Goal: Transaction & Acquisition: Purchase product/service

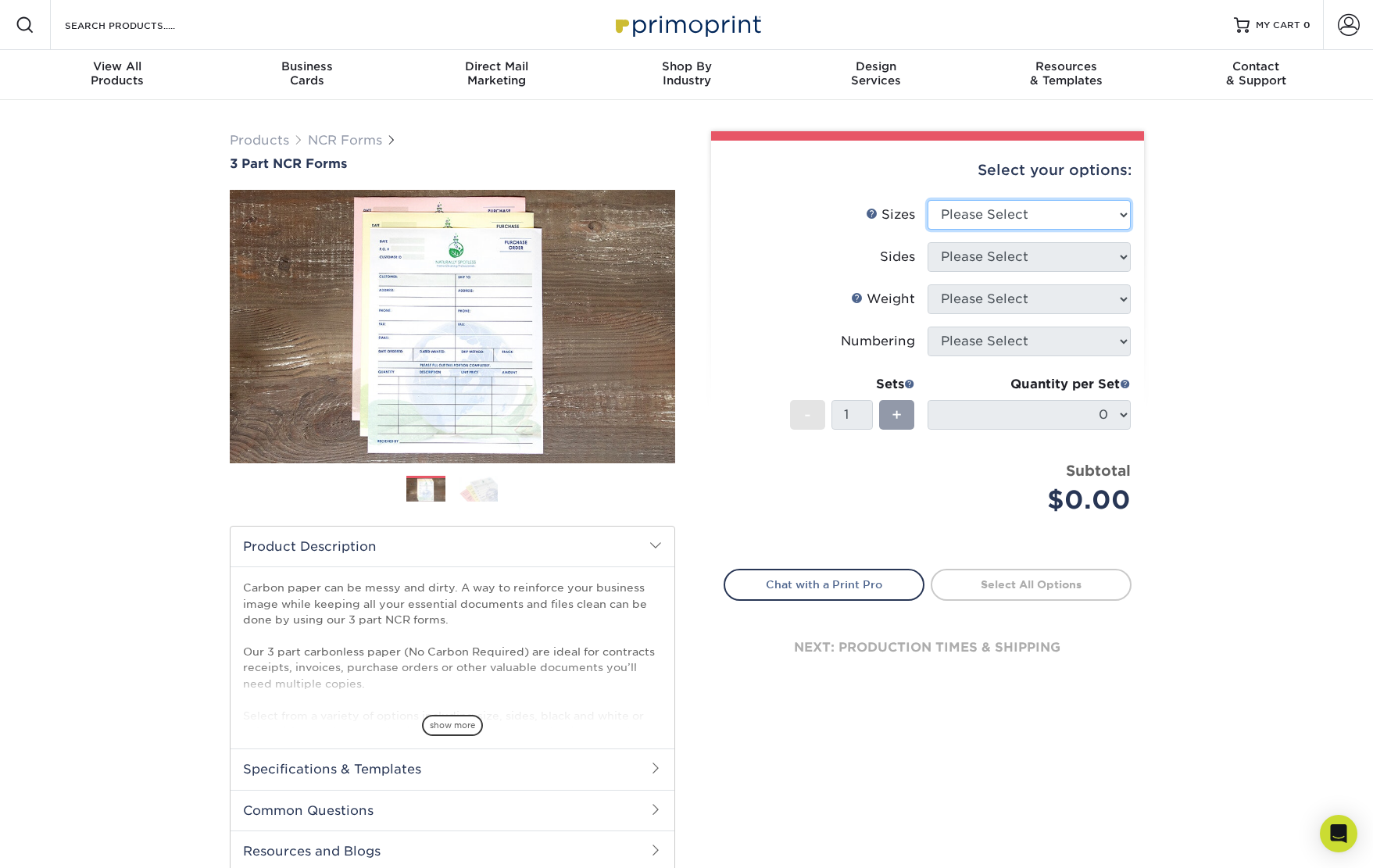
click at [1040, 214] on select "Please Select 5.5" x 8.5" 8.5" x 11"" at bounding box center [1028, 214] width 203 height 30
select select "8.50x11.00"
click at [927, 200] on select "Please Select 5.5" x 8.5" 8.5" x 11"" at bounding box center [1028, 214] width 203 height 30
click at [1024, 256] on select "Please Select" at bounding box center [1028, 257] width 203 height 30
select select "2295b6f0-1f96-4774-b4ab-d24da34c0f39"
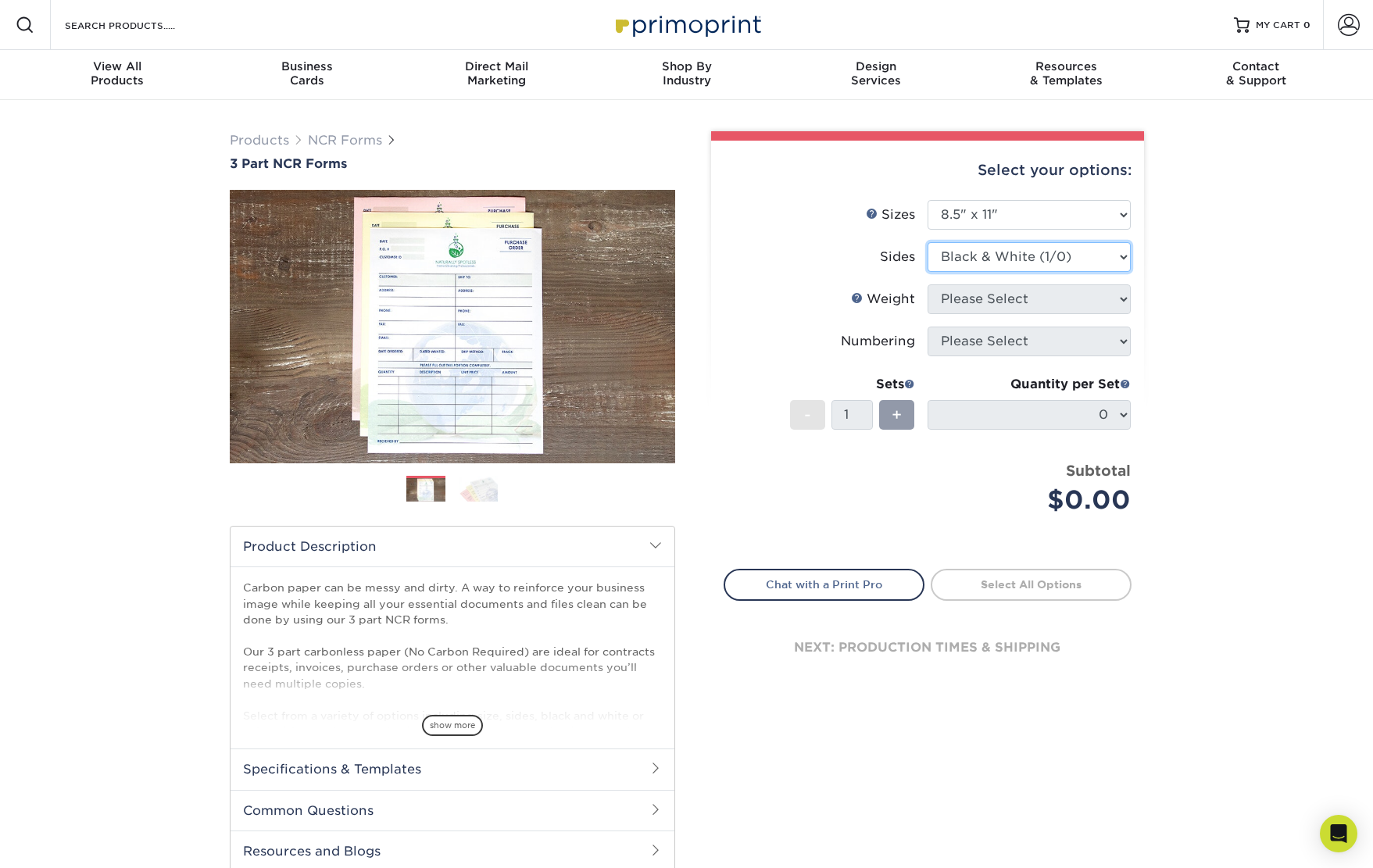
click at [927, 242] on select "Please Select Black & White (1/0) Full Color (4/0)" at bounding box center [1028, 257] width 203 height 30
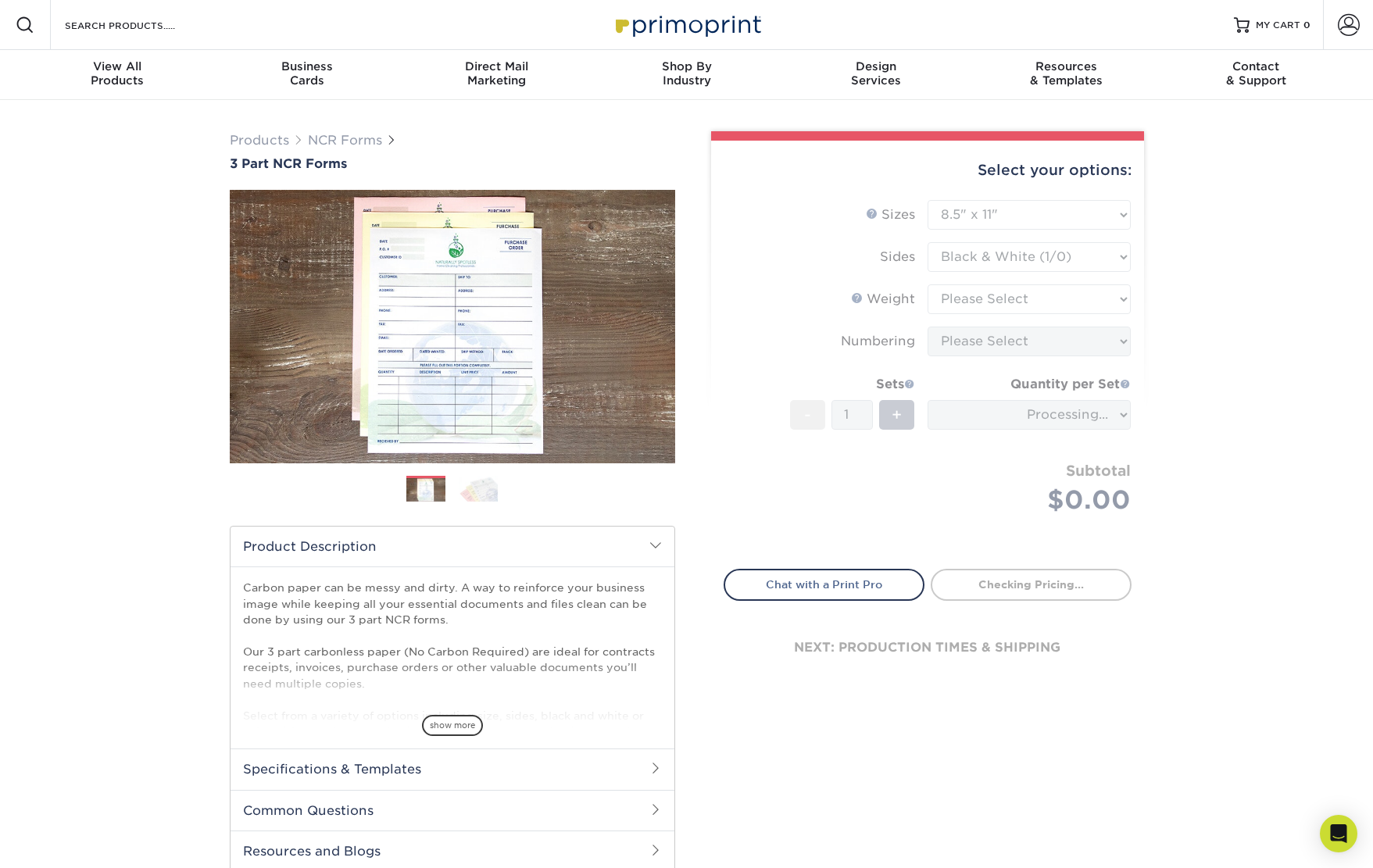
click at [997, 293] on form "Sizes Help Sizes Please Select 5.5" x 8.5" 8.5" x 11" Sides - 1 +" at bounding box center [927, 375] width 407 height 350
drag, startPoint x: 1001, startPoint y: 306, endPoint x: 972, endPoint y: 301, distance: 29.4
click at [1001, 306] on form "Sizes Help Sizes Please Select 5.5" x 8.5" 8.5" x 11" Sides - 1 +" at bounding box center [927, 375] width 407 height 350
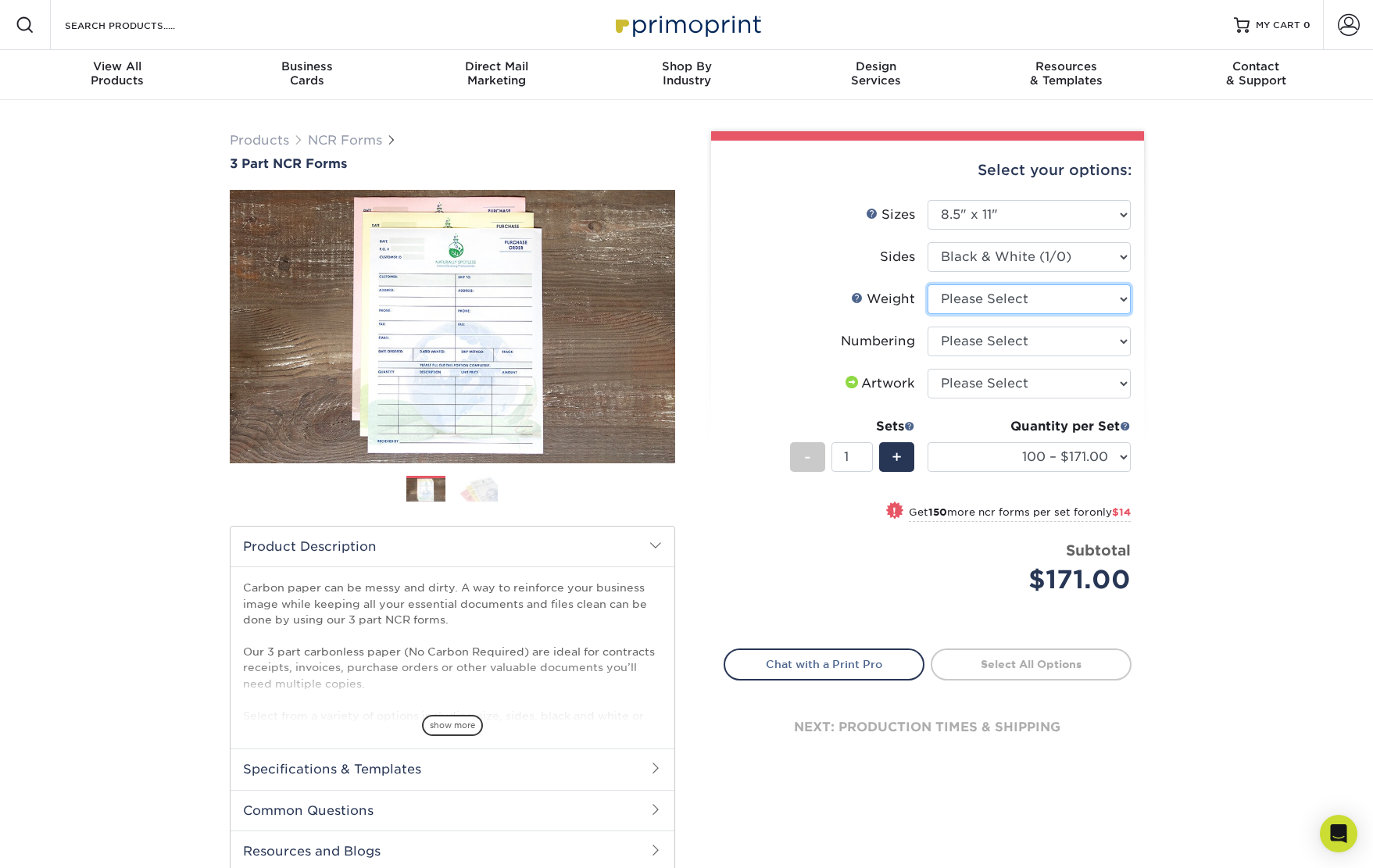
click at [994, 298] on select "Please Select 20LB3P" at bounding box center [1028, 299] width 203 height 30
select select "20LB3P"
click at [927, 285] on select "Please Select 20LB3P" at bounding box center [1028, 299] width 203 height 30
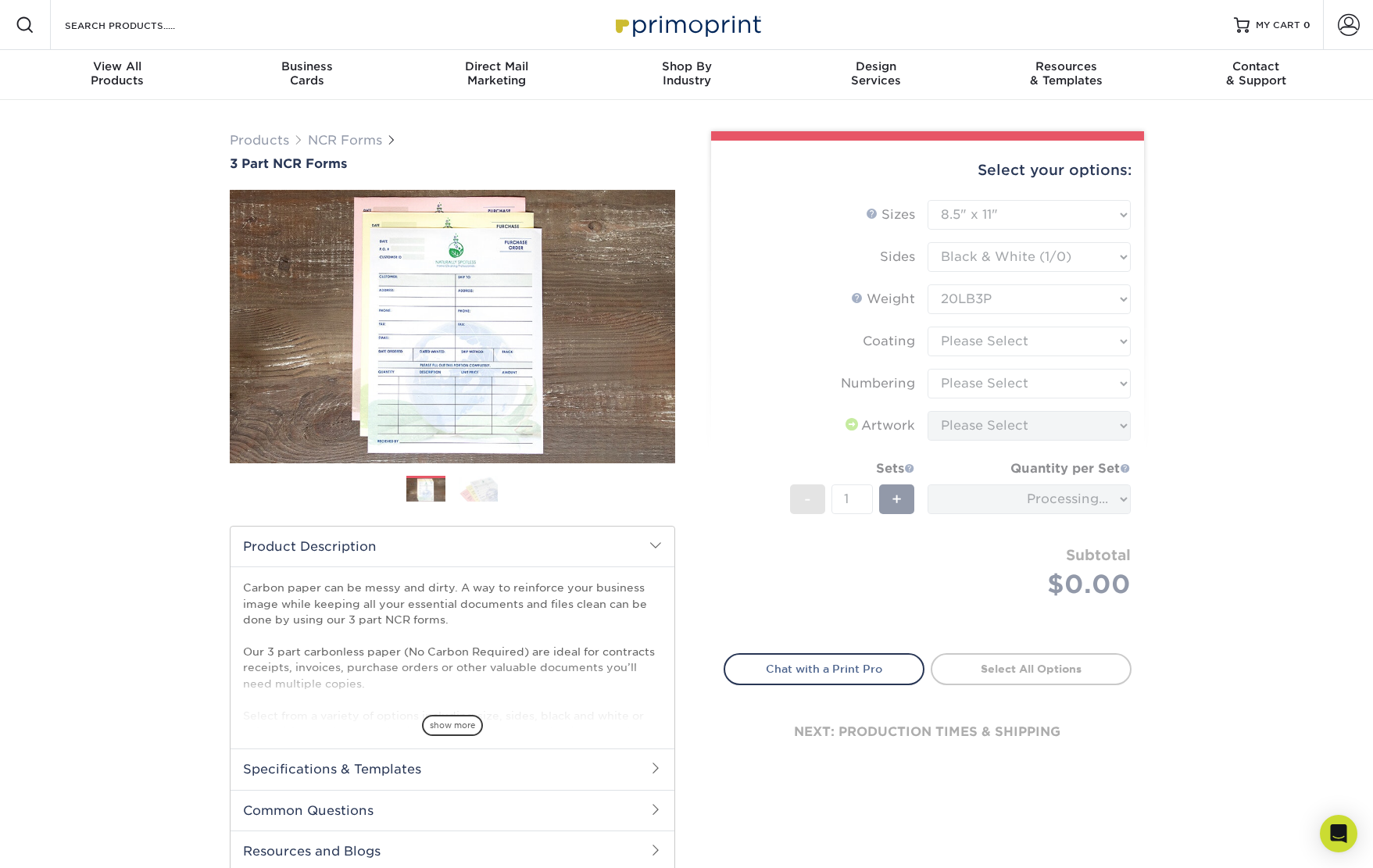
click at [984, 342] on form "Sizes Help Sizes Please Select 5.5" x 8.5" 8.5" x 11" Sides - 1 +" at bounding box center [927, 417] width 407 height 435
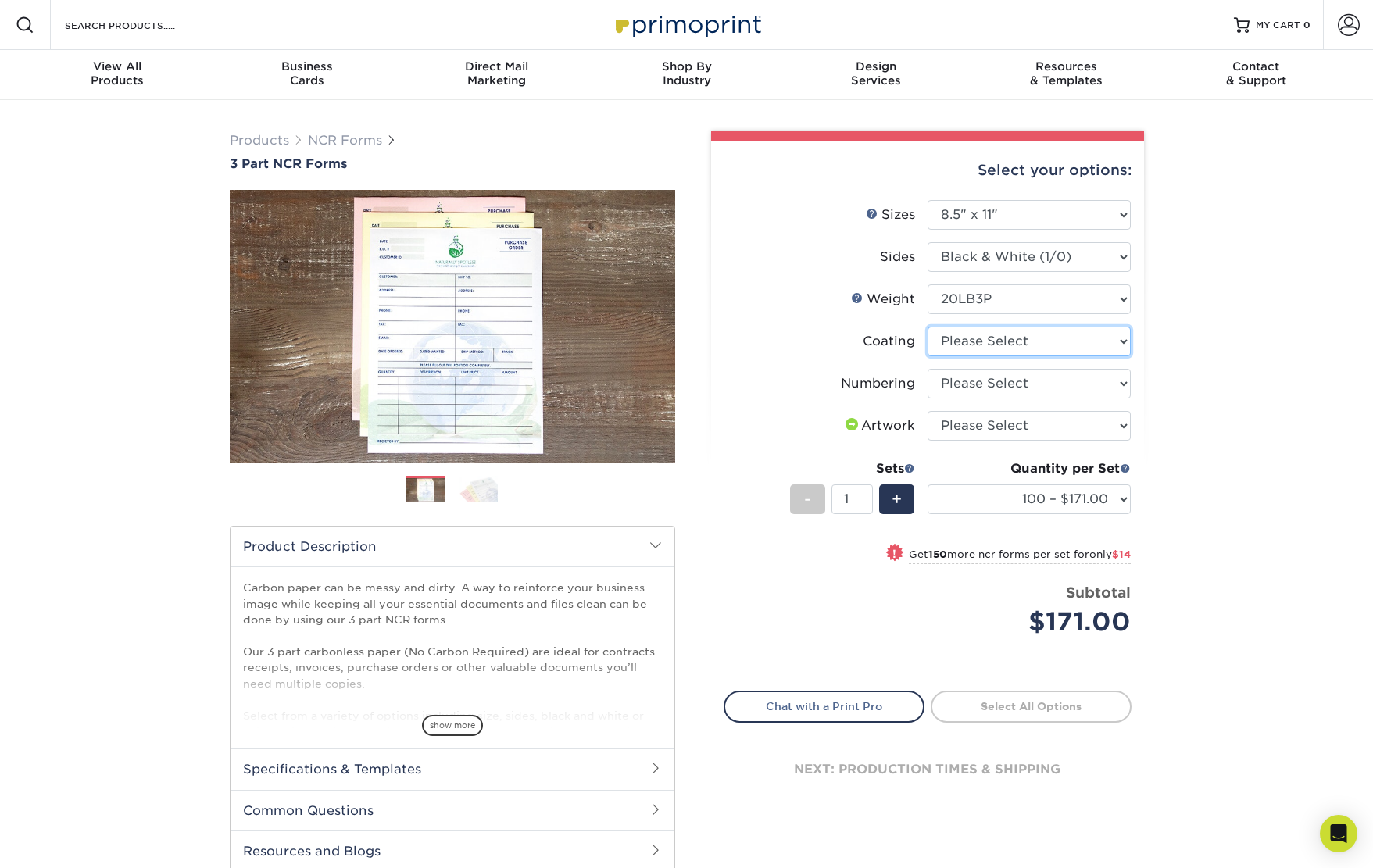
click at [983, 343] on select at bounding box center [1028, 341] width 203 height 30
select select "3e7618de-abca-4bda-9f97-8b9129e913d8"
click at [927, 326] on select at bounding box center [1028, 341] width 203 height 30
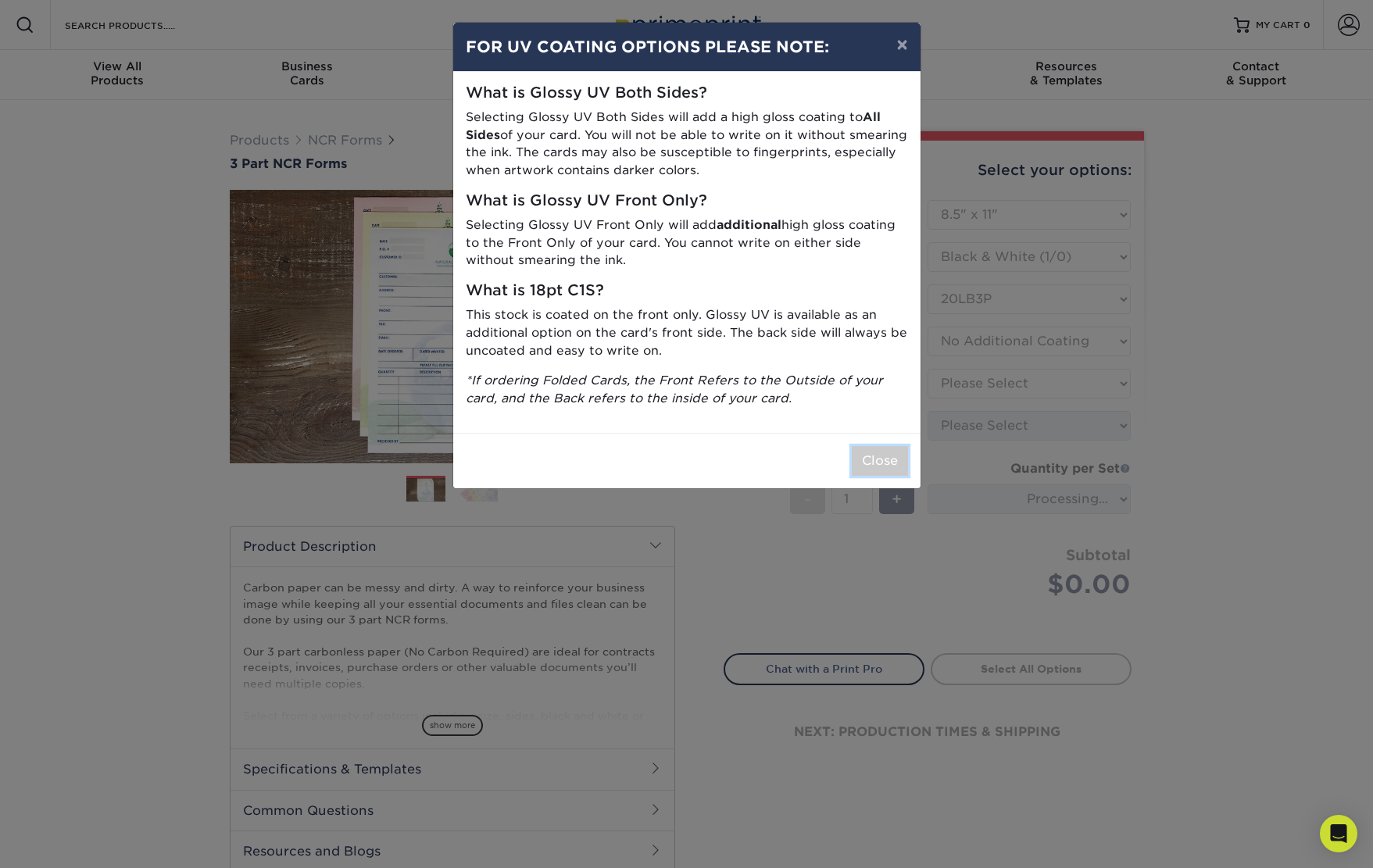
click at [888, 459] on button "Close" at bounding box center [880, 461] width 56 height 30
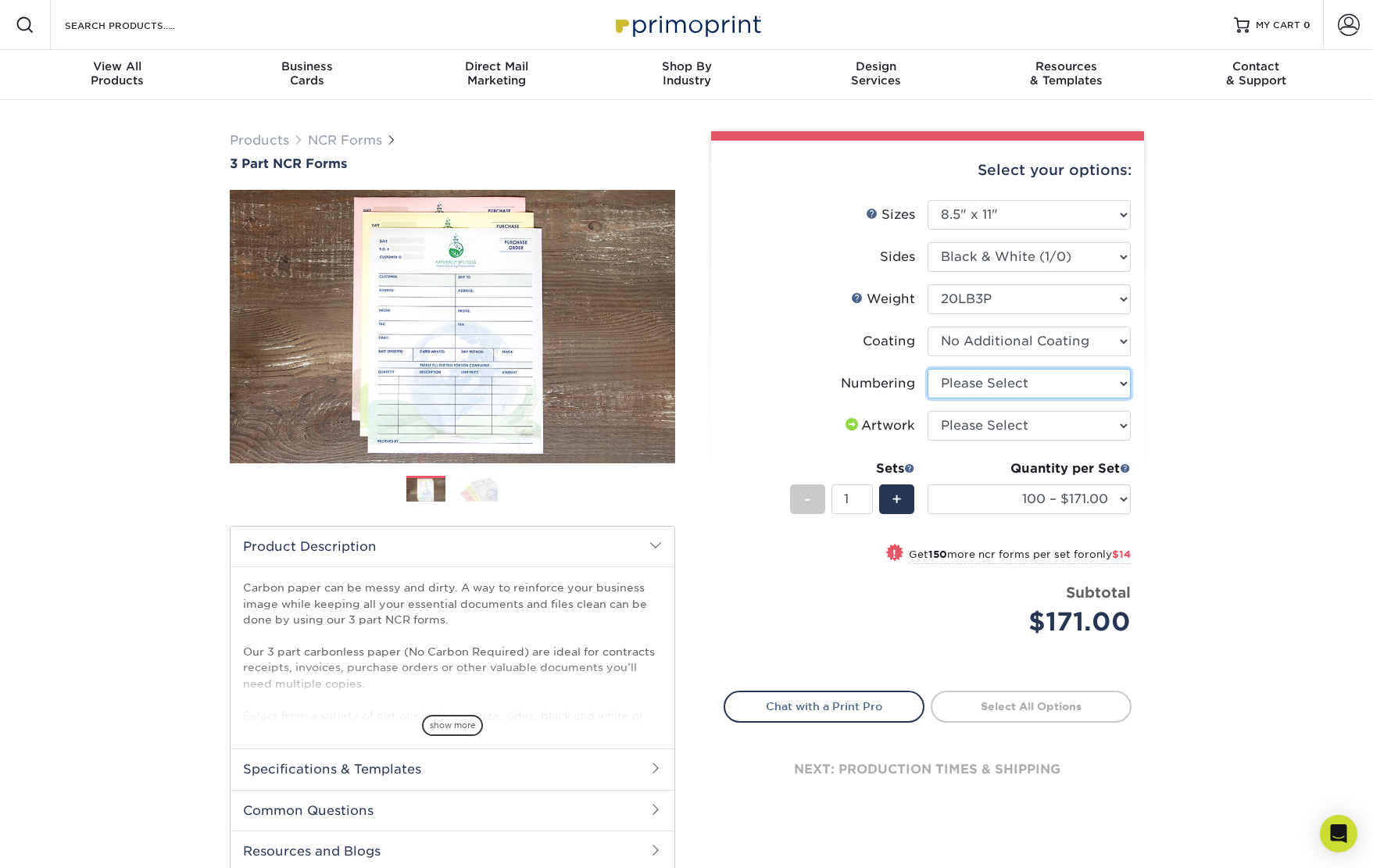
click at [1066, 386] on select "Please Select Numbering on the Front only No Numbering" at bounding box center [1028, 383] width 203 height 30
select select "936c80a5-99b7-47e8-acd6-e5b2b860875a"
click at [927, 369] on select "Please Select Numbering on the Front only No Numbering" at bounding box center [1028, 383] width 203 height 30
click at [1127, 503] on select "100 – $171.00 250 – $185.00 500 – $222.00 1000 – $372.00" at bounding box center [1028, 499] width 203 height 30
select select "250 – $185.00"
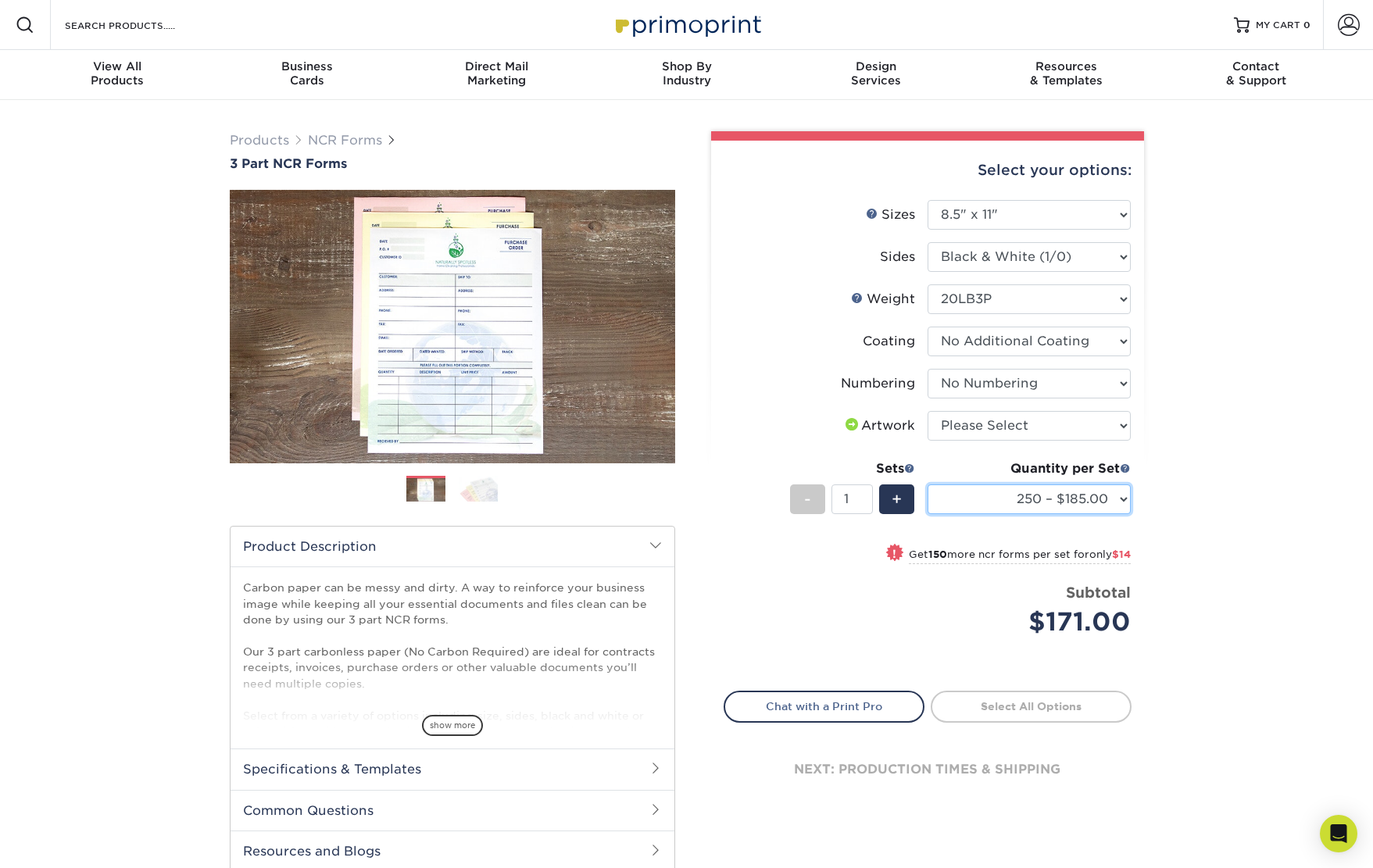
click at [927, 485] on select "100 – $171.00 250 – $185.00 500 – $222.00 1000 – $372.00" at bounding box center [1028, 499] width 203 height 30
drag, startPoint x: 1191, startPoint y: 526, endPoint x: 1178, endPoint y: 527, distance: 13.0
click at [1191, 526] on div "Products NCR Forms 3 Part NCR Forms Next" at bounding box center [686, 518] width 1373 height 834
click at [1105, 224] on select "Please Select 5.5" x 8.5" 8.5" x 11"" at bounding box center [1028, 214] width 203 height 30
click at [1046, 427] on select "Please Select I will upload files I need a design - $75" at bounding box center [1028, 426] width 203 height 30
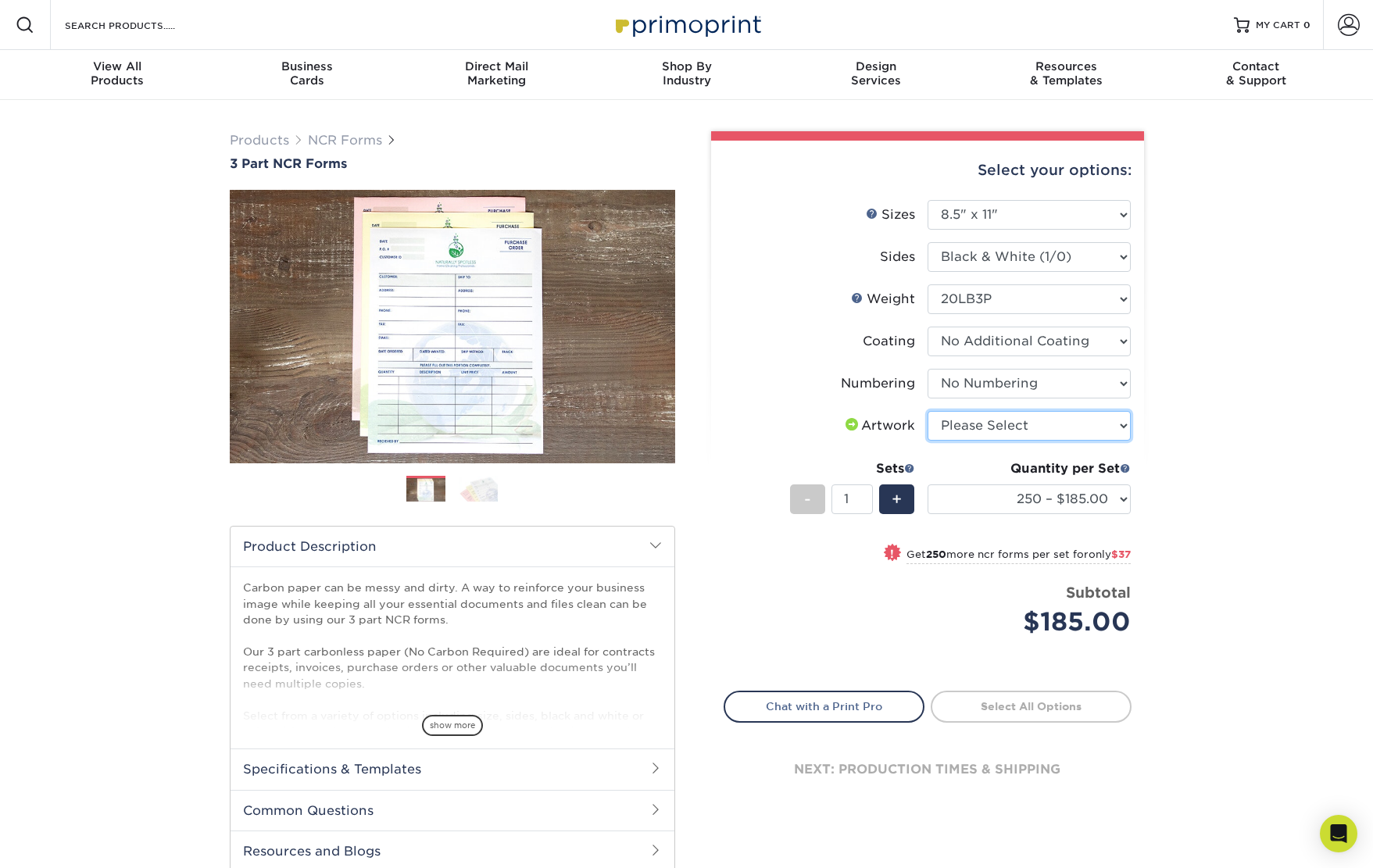
select select "upload"
click at [927, 411] on select "Please Select I will upload files I need a design - $75" at bounding box center [1028, 426] width 203 height 30
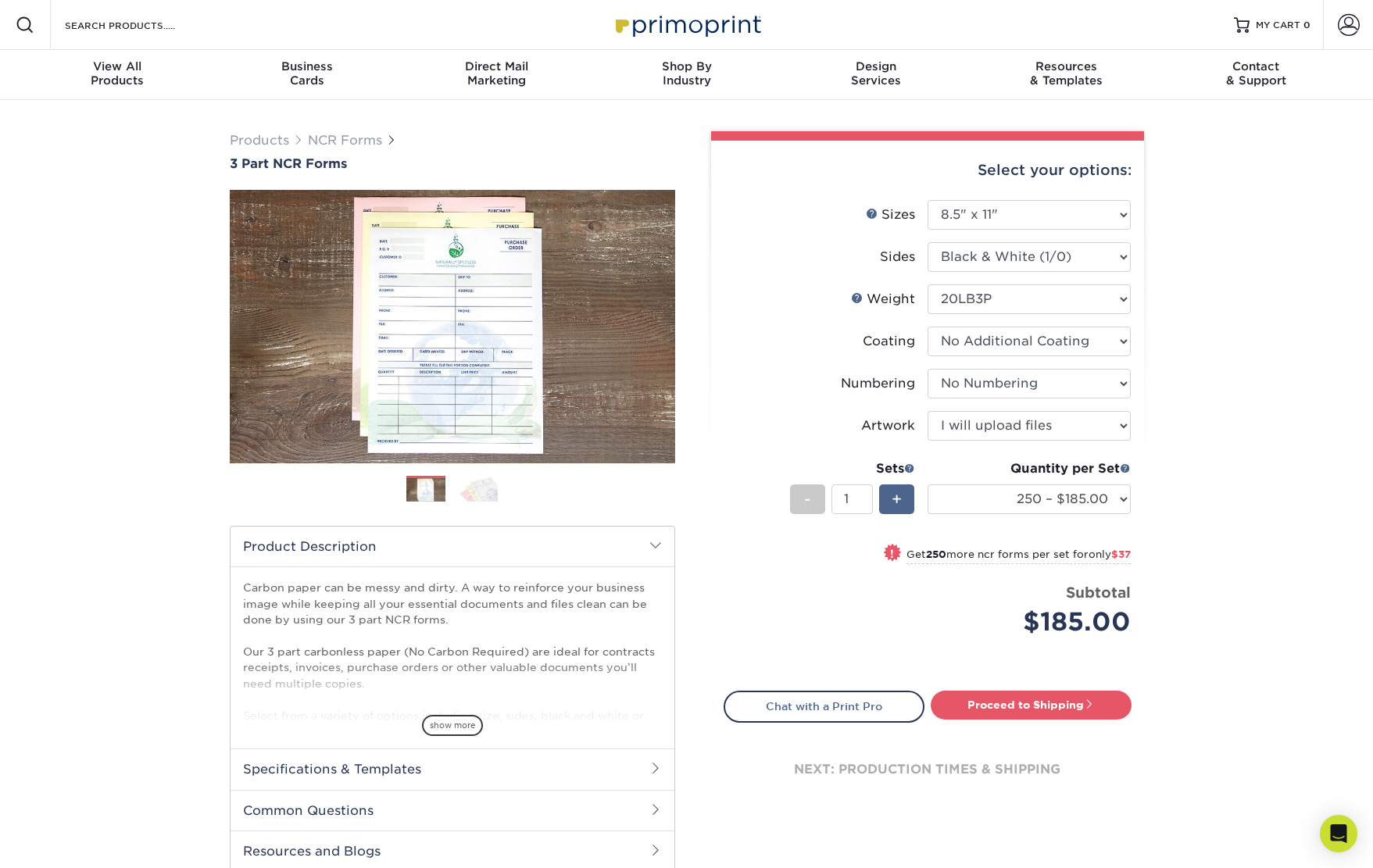
click at [901, 492] on span "+" at bounding box center [896, 499] width 11 height 23
click at [821, 502] on div "-" at bounding box center [807, 499] width 35 height 30
type input "1"
